Goal: Find specific page/section

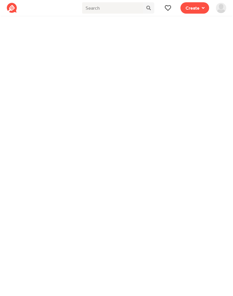
click at [171, 8] on span at bounding box center [167, 8] width 7 height 7
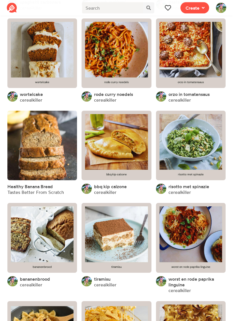
scroll to position [529, 0]
click at [189, 153] on link at bounding box center [190, 145] width 69 height 69
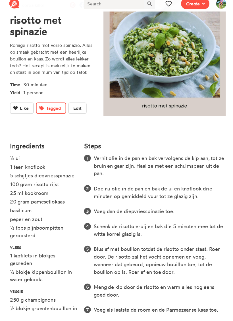
scroll to position [63, 0]
